Goal: Task Accomplishment & Management: Use online tool/utility

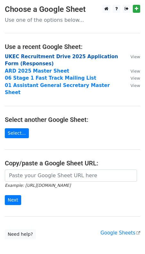
click at [26, 61] on strong "UKEC Recruitment Drive 2025 Application Form (Responses)" at bounding box center [61, 60] width 113 height 13
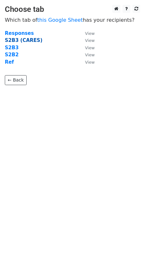
click at [20, 39] on strong "S2B3 (CARES)" at bounding box center [23, 40] width 37 height 6
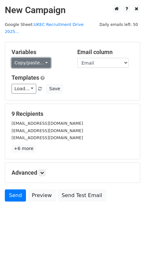
click at [41, 58] on link "Copy/paste..." at bounding box center [31, 63] width 39 height 10
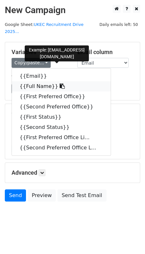
click at [32, 81] on link "{{Full Name}}" at bounding box center [61, 86] width 98 height 10
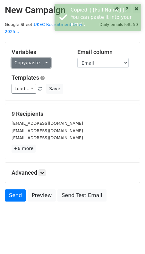
click at [34, 58] on link "Copy/paste..." at bounding box center [31, 63] width 39 height 10
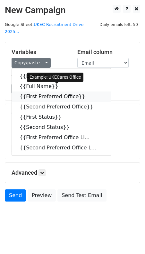
click at [39, 91] on link "{{First Preferred Office}}" at bounding box center [61, 96] width 98 height 10
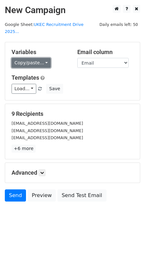
click at [42, 58] on link "Copy/paste..." at bounding box center [31, 63] width 39 height 10
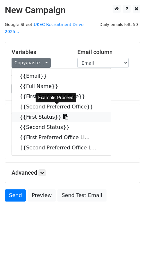
click at [43, 112] on link "{{First Status}}" at bounding box center [61, 117] width 98 height 10
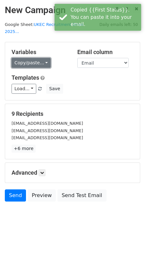
click at [41, 58] on link "Copy/paste..." at bounding box center [31, 63] width 39 height 10
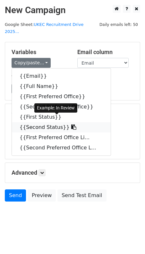
click at [39, 122] on link "{{Second Status}}" at bounding box center [61, 127] width 98 height 10
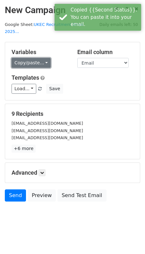
click at [44, 58] on link "Copy/paste..." at bounding box center [31, 63] width 39 height 10
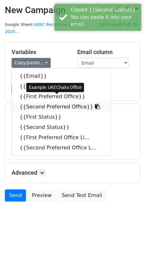
click at [51, 102] on link "{{Second Preferred Office}}" at bounding box center [61, 107] width 98 height 10
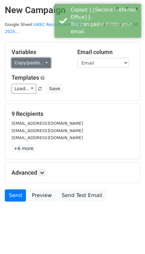
click at [35, 58] on link "Copy/paste..." at bounding box center [31, 63] width 39 height 10
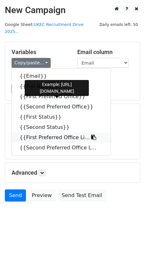
click at [45, 132] on link "{{First Preferred Office Li..." at bounding box center [61, 137] width 98 height 10
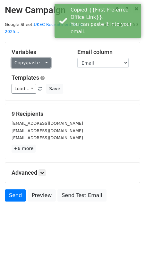
click at [28, 58] on link "Copy/paste..." at bounding box center [31, 63] width 39 height 10
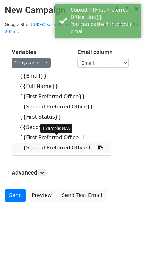
click at [42, 143] on link "{{Second Preferred Office L..." at bounding box center [61, 148] width 98 height 10
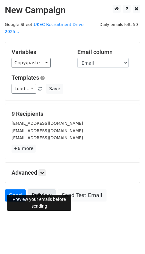
click at [38, 189] on link "Preview" at bounding box center [42, 195] width 28 height 12
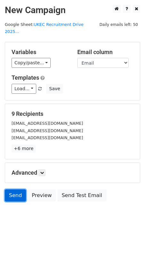
click at [19, 189] on link "Send" at bounding box center [15, 195] width 21 height 12
